Goal: Task Accomplishment & Management: Use online tool/utility

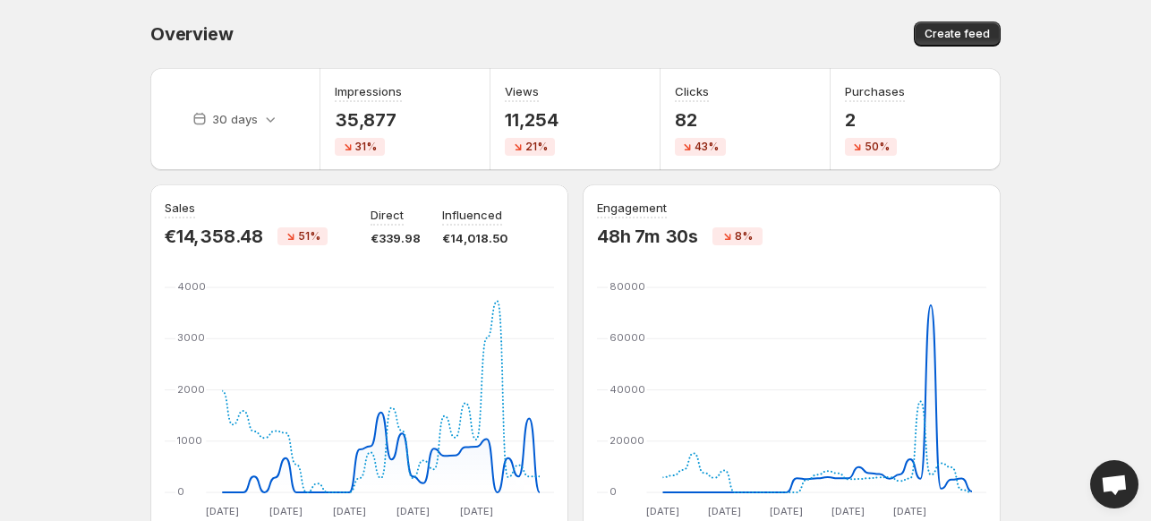
click at [1047, 89] on body "Home Feeds Videos Subscription Settings Overview. This page is ready Overview C…" at bounding box center [575, 260] width 1151 height 521
click at [398, 31] on div "Overview" at bounding box center [358, 33] width 416 height 25
click at [411, 34] on div "Overview" at bounding box center [358, 33] width 416 height 25
click at [413, 21] on div "Overview. This page is ready Overview Create feed" at bounding box center [575, 34] width 850 height 68
click at [480, 7] on div "Overview. This page is ready Overview Create feed" at bounding box center [575, 34] width 850 height 68
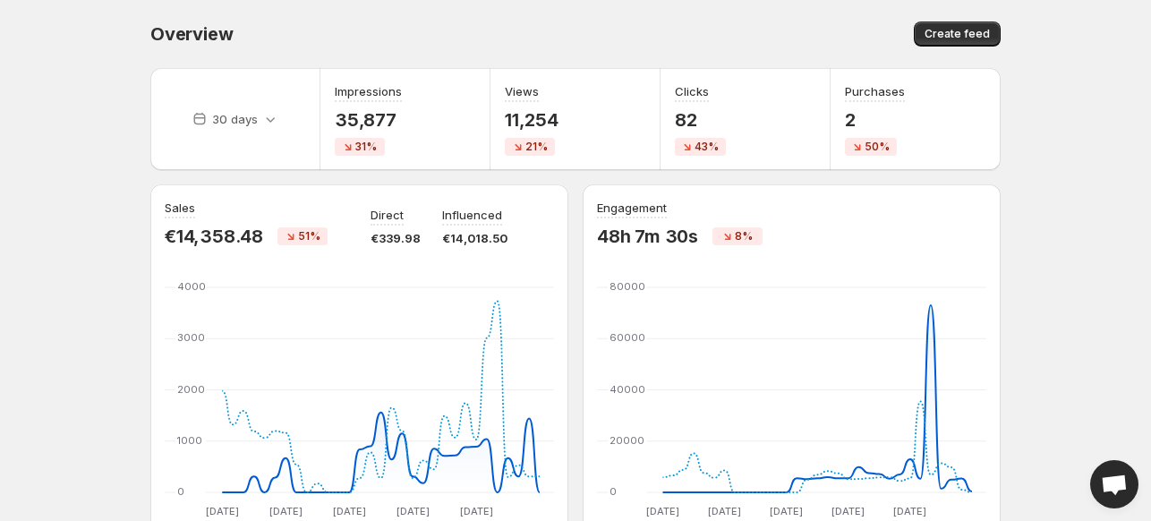
click at [480, 7] on div "Overview. This page is ready Overview Create feed" at bounding box center [575, 34] width 850 height 68
click at [426, 16] on div "Overview. This page is ready Overview Create feed" at bounding box center [575, 34] width 850 height 68
click at [657, 21] on div "Create feed" at bounding box center [791, 33] width 420 height 25
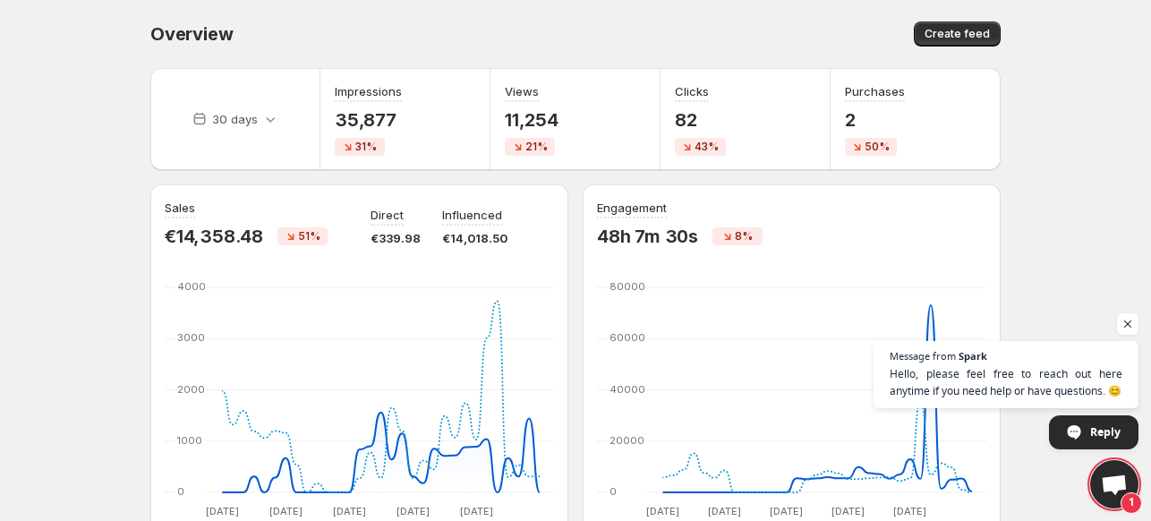
click at [516, 37] on div "Overview" at bounding box center [358, 33] width 416 height 25
click at [626, 7] on div "Overview. This page is ready Overview Create feed" at bounding box center [575, 34] width 850 height 68
click at [587, 42] on div "Create feed" at bounding box center [791, 33] width 420 height 25
click at [574, 32] on div "Overview Create feed" at bounding box center [575, 33] width 850 height 25
click at [652, 24] on div "Create feed" at bounding box center [791, 33] width 420 height 25
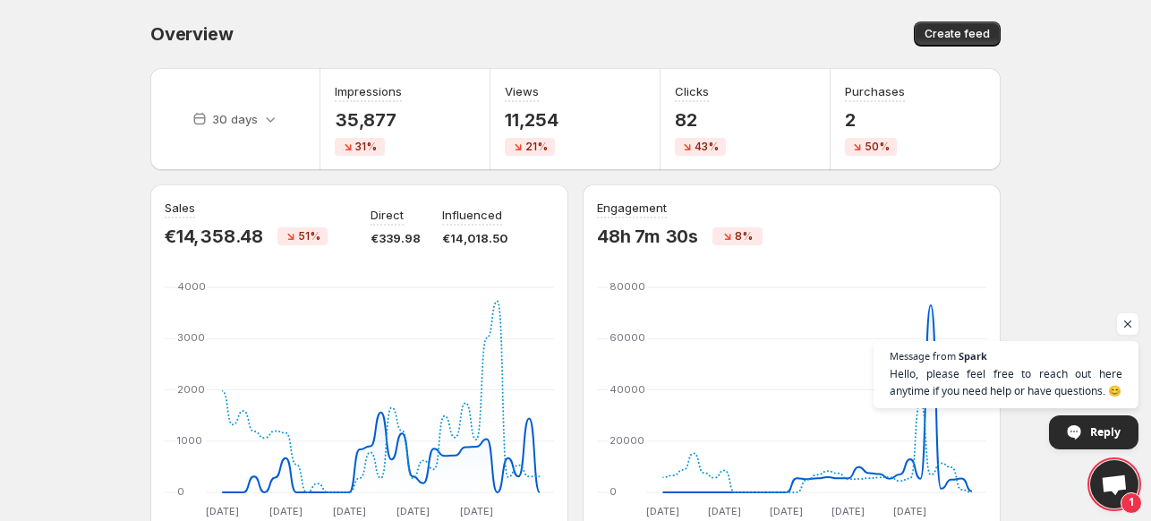
click at [648, 35] on div "Create feed" at bounding box center [791, 33] width 420 height 25
click at [533, 3] on div "Overview. This page is ready Overview Create feed" at bounding box center [575, 34] width 850 height 68
click at [587, 20] on div "Overview. This page is ready Overview Create feed" at bounding box center [575, 34] width 850 height 68
click at [666, 10] on div "Overview. This page is ready Overview Create feed" at bounding box center [575, 34] width 850 height 68
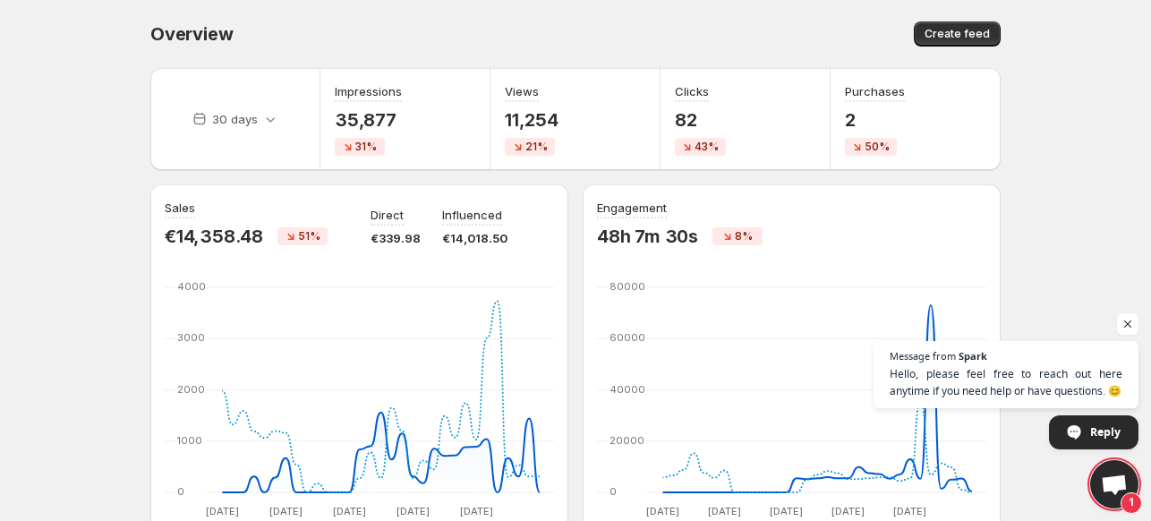
click at [591, 13] on div "Overview. This page is ready Overview Create feed" at bounding box center [575, 34] width 850 height 68
click at [627, 31] on div "Create feed" at bounding box center [791, 33] width 420 height 25
click at [610, 31] on div "Create feed" at bounding box center [791, 33] width 420 height 25
click at [594, 3] on div "Overview. This page is ready Overview Create feed" at bounding box center [575, 34] width 850 height 68
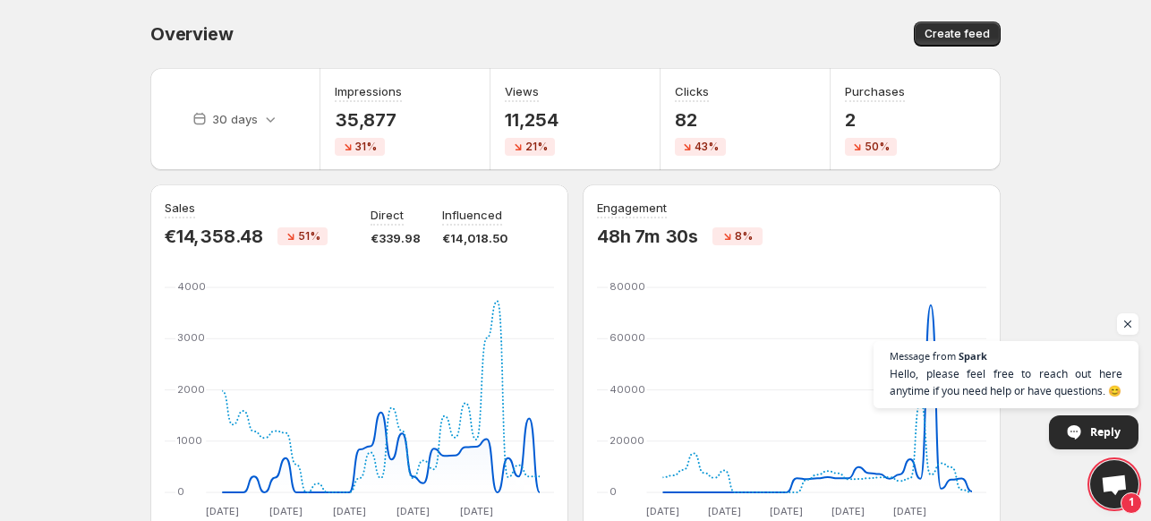
click at [594, 4] on div "Overview. This page is ready Overview Create feed" at bounding box center [575, 34] width 850 height 68
click at [599, 2] on div "Overview. This page is ready Overview Create feed" at bounding box center [575, 34] width 850 height 68
click at [612, 2] on div "Overview. This page is ready Overview Create feed" at bounding box center [575, 34] width 850 height 68
click at [616, 22] on div "Create feed" at bounding box center [791, 33] width 420 height 25
click at [618, 19] on div "Overview. This page is ready Overview Create feed" at bounding box center [575, 34] width 850 height 68
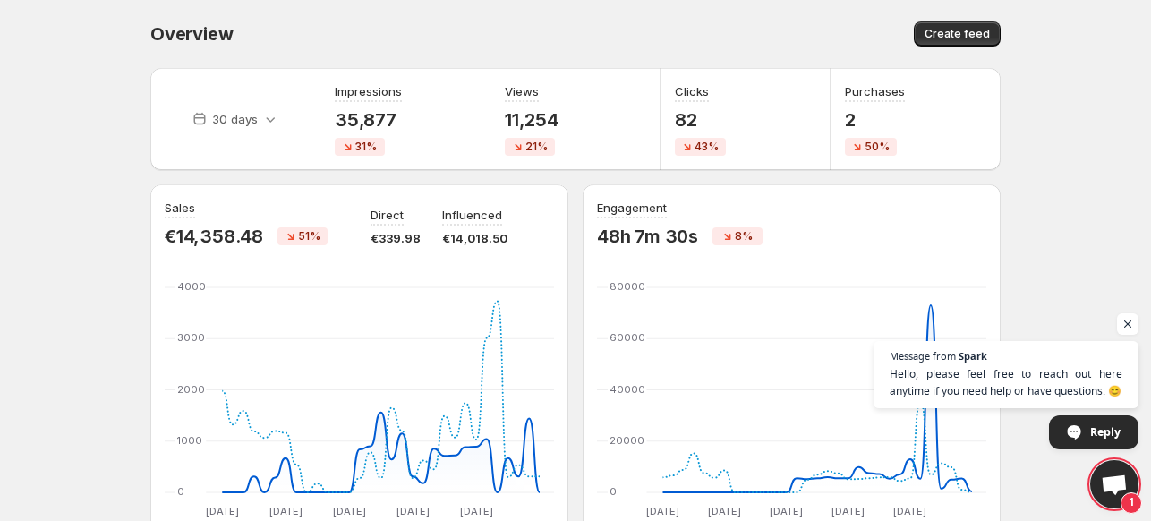
click at [577, 29] on div "Overview Create feed" at bounding box center [575, 33] width 850 height 25
click at [594, 28] on div "Create feed" at bounding box center [791, 33] width 420 height 25
click at [580, 28] on div "Overview Create feed" at bounding box center [575, 33] width 850 height 25
click at [510, 28] on div "Overview" at bounding box center [358, 33] width 416 height 25
click at [418, 37] on div "Overview" at bounding box center [358, 33] width 416 height 25
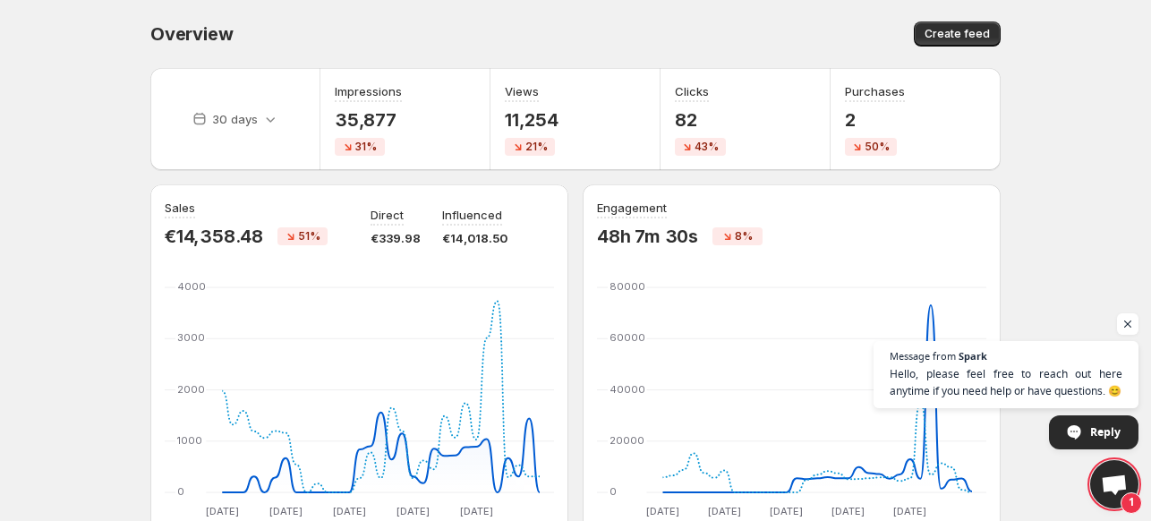
click at [575, 45] on div "Overview Create feed" at bounding box center [575, 33] width 850 height 25
drag, startPoint x: 176, startPoint y: 228, endPoint x: 263, endPoint y: 221, distance: 87.1
click at [263, 221] on div "Sales €14,358.48 51%" at bounding box center [257, 223] width 184 height 48
click at [1104, 125] on body "Home Feeds Videos Subscription Settings Overview. This page is ready Overview C…" at bounding box center [575, 260] width 1151 height 521
click at [1072, 198] on body "Home Feeds Videos Subscription Settings Overview. This page is ready Overview C…" at bounding box center [575, 260] width 1151 height 521
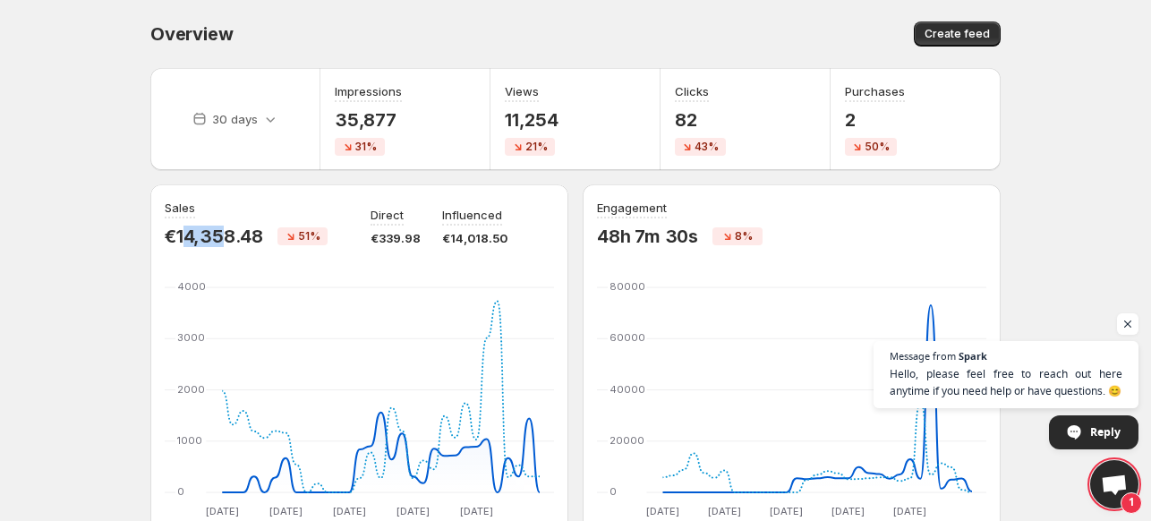
drag, startPoint x: 181, startPoint y: 236, endPoint x: 262, endPoint y: 237, distance: 81.5
click at [244, 235] on p "€14,358.48" at bounding box center [214, 236] width 98 height 21
click at [1077, 182] on body "Home Feeds Videos Subscription Settings Overview. This page is ready Overview C…" at bounding box center [575, 260] width 1151 height 521
click at [455, 45] on div "Overview" at bounding box center [358, 33] width 416 height 25
click at [680, 15] on div "Overview. This page is ready Overview Create feed" at bounding box center [575, 34] width 850 height 68
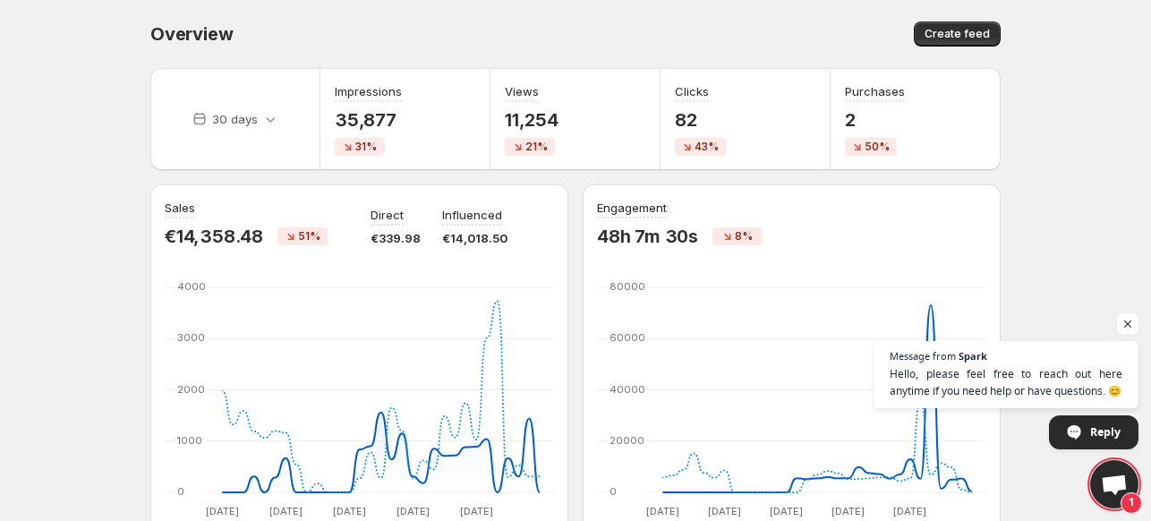
click at [559, 11] on div "Overview. This page is ready Overview Create feed" at bounding box center [575, 34] width 850 height 68
click at [614, 20] on div "Overview. This page is ready Overview Create feed" at bounding box center [575, 34] width 850 height 68
click at [630, 10] on div "Overview. This page is ready Overview Create feed" at bounding box center [575, 34] width 850 height 68
drag, startPoint x: 680, startPoint y: 22, endPoint x: 701, endPoint y: 0, distance: 30.4
click at [680, 22] on div "Create feed" at bounding box center [791, 33] width 420 height 25
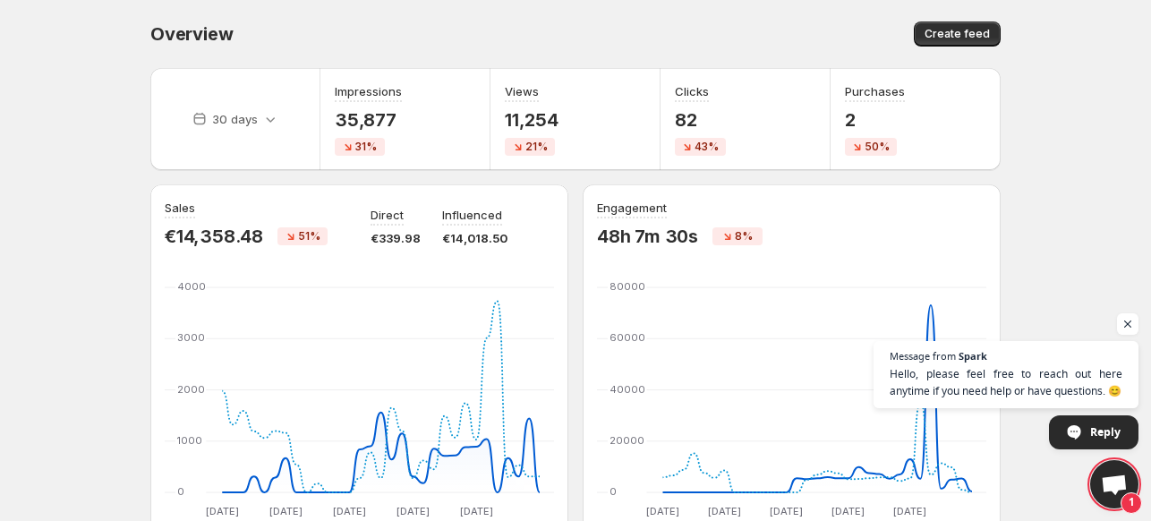
click at [691, 17] on div "Overview. This page is ready Overview Create feed" at bounding box center [575, 34] width 850 height 68
click at [669, 25] on div "Create feed" at bounding box center [791, 33] width 420 height 25
